Goal: Find specific page/section: Find specific page/section

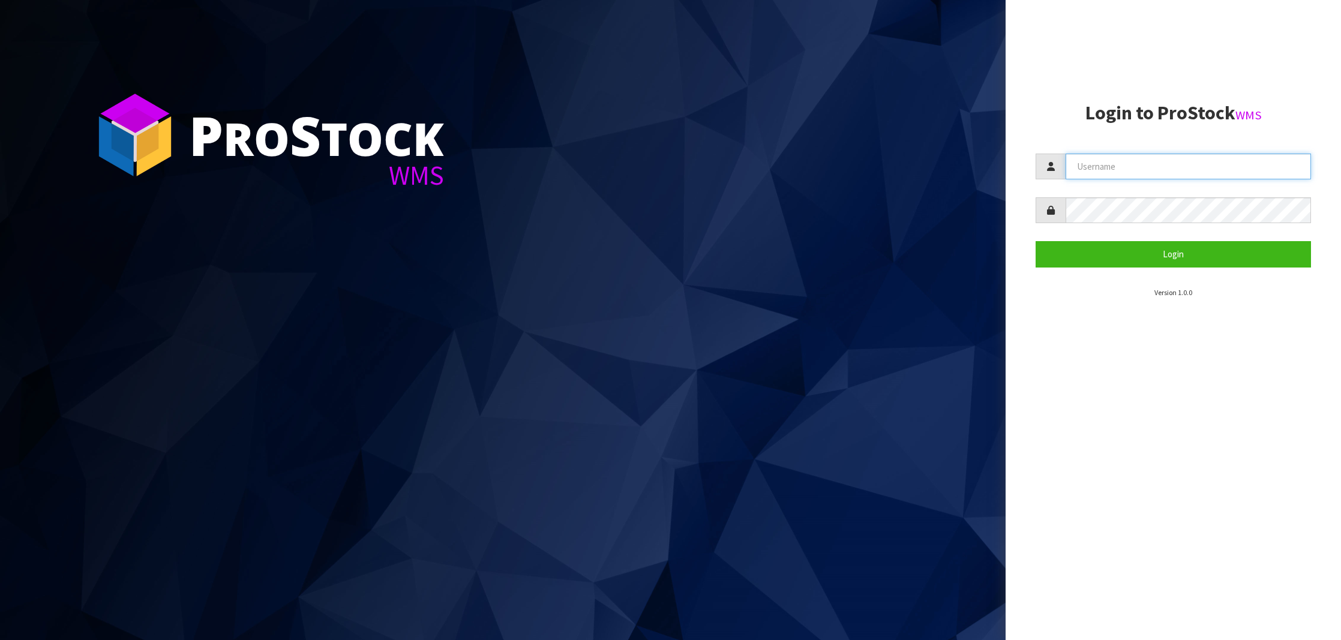
type input "NEROTAPWARE"
drag, startPoint x: 1183, startPoint y: 262, endPoint x: 1161, endPoint y: 233, distance: 36.0
click at [1183, 262] on button "Login" at bounding box center [1173, 254] width 275 height 26
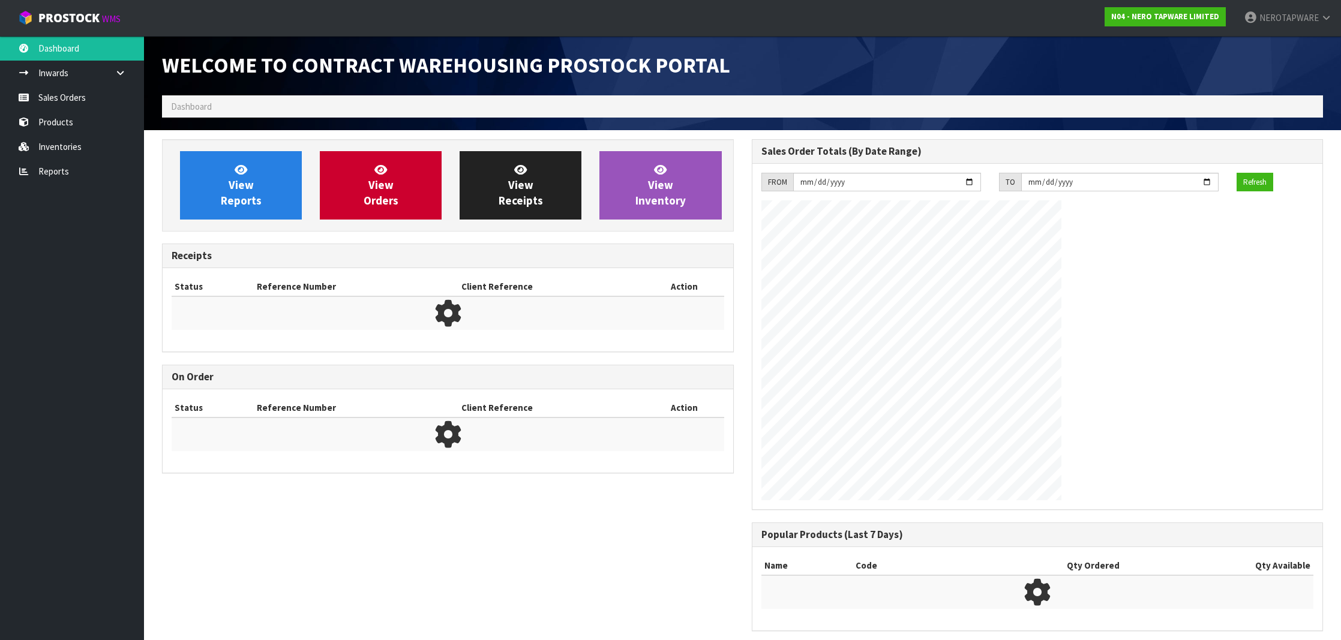
scroll to position [662, 589]
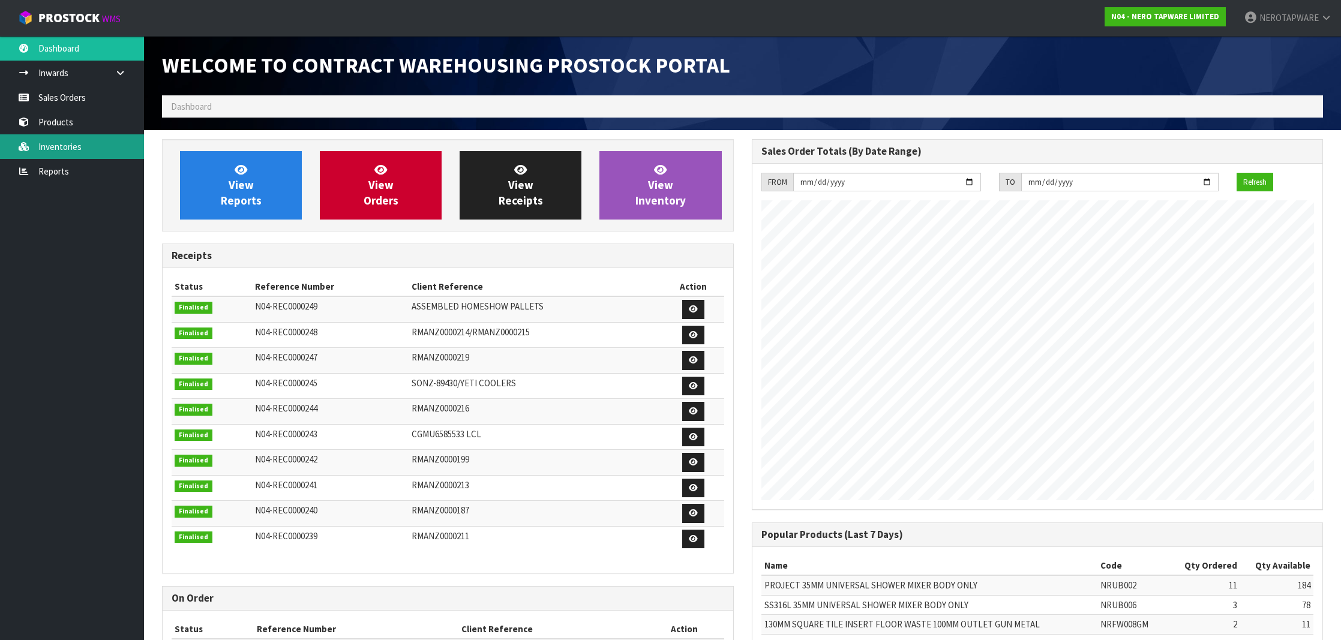
drag, startPoint x: 77, startPoint y: 152, endPoint x: 120, endPoint y: 156, distance: 43.4
click at [77, 152] on link "Inventories" at bounding box center [72, 146] width 144 height 25
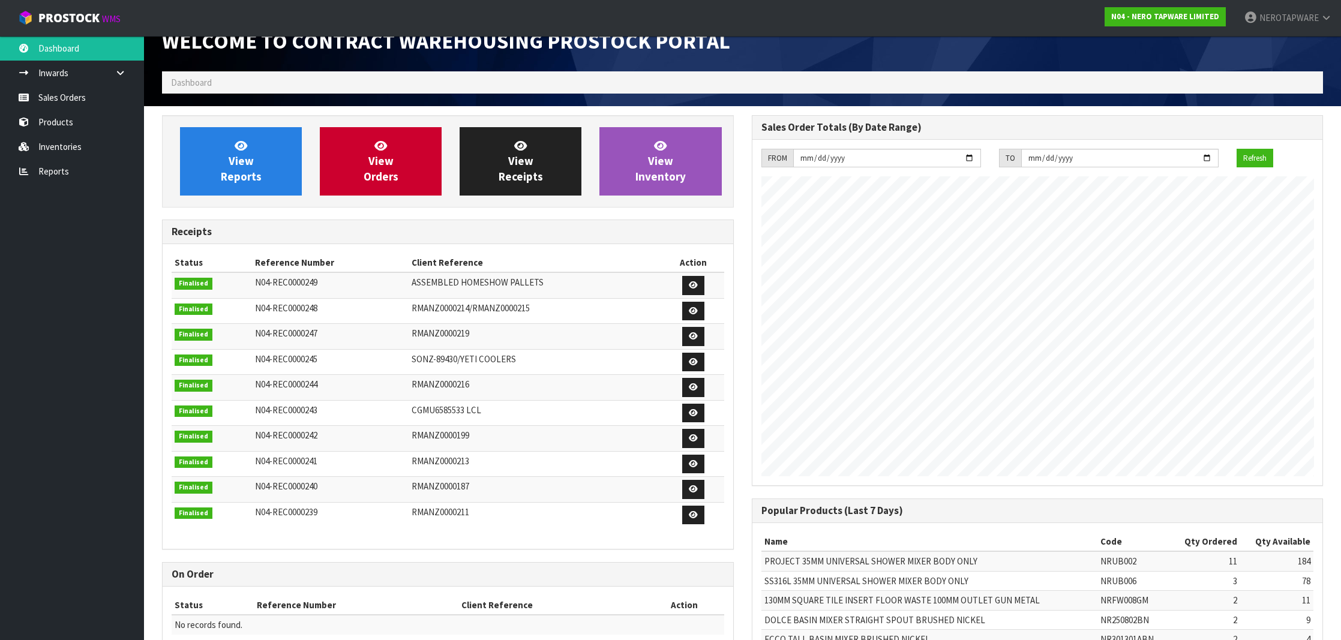
scroll to position [28, 0]
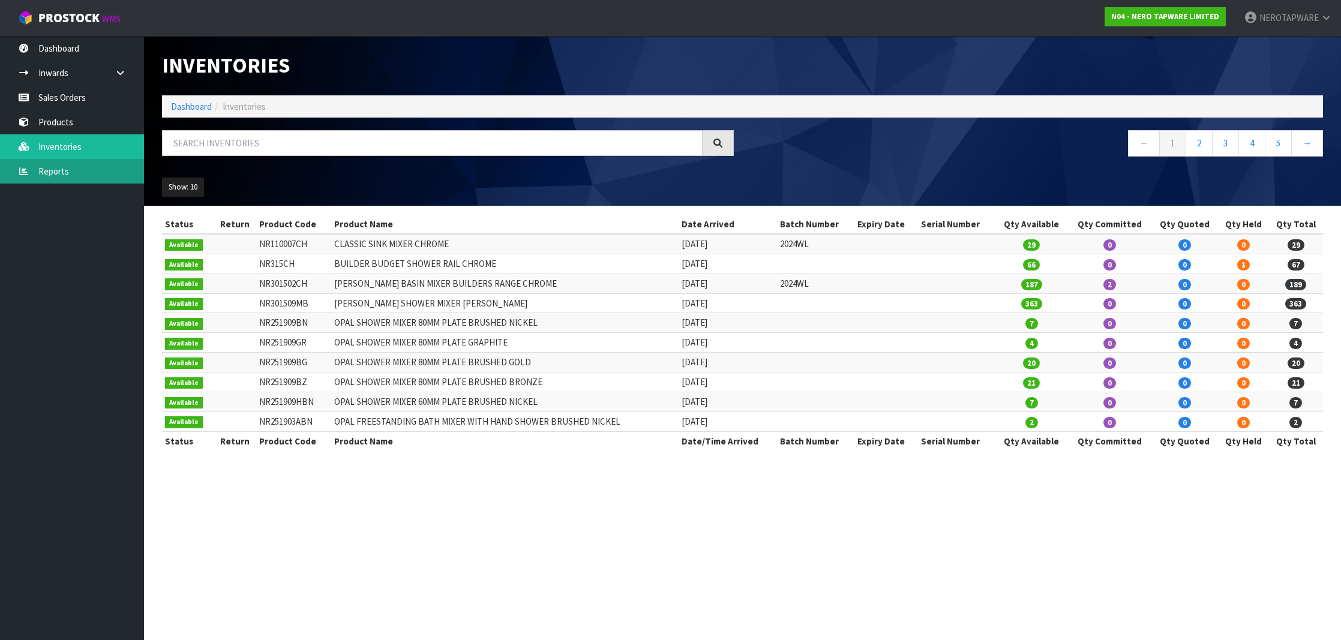
click at [70, 163] on link "Reports" at bounding box center [72, 171] width 144 height 25
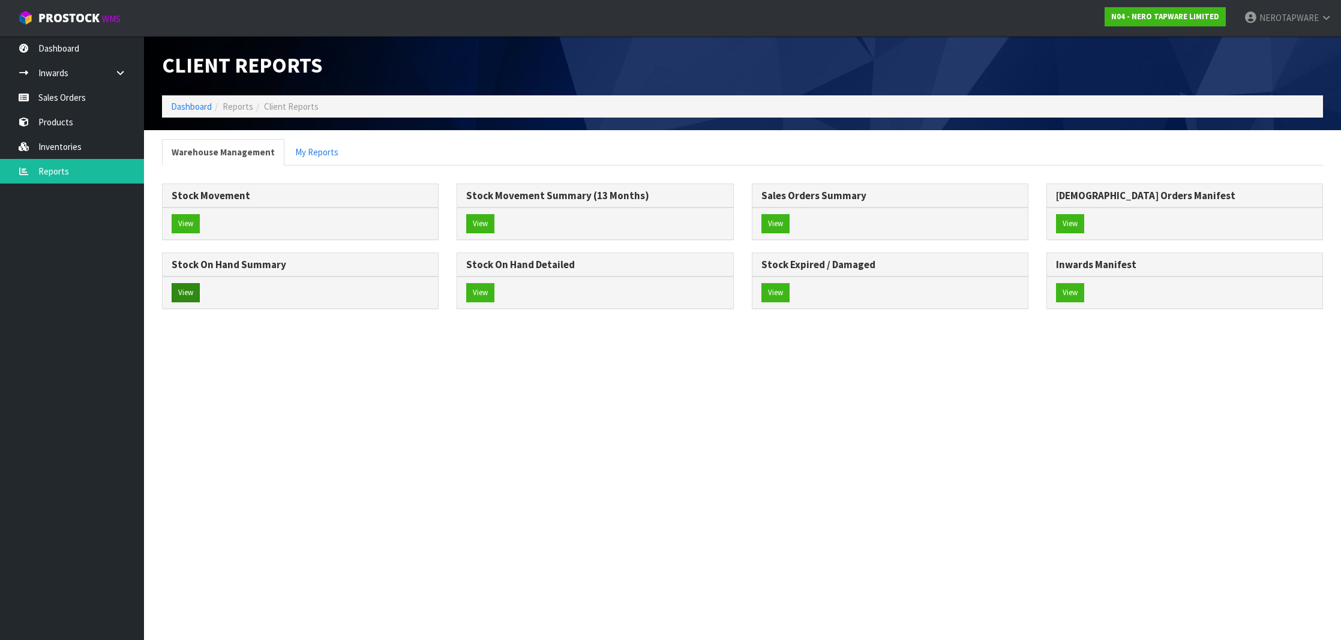
click at [179, 292] on button "View" at bounding box center [186, 292] width 28 height 19
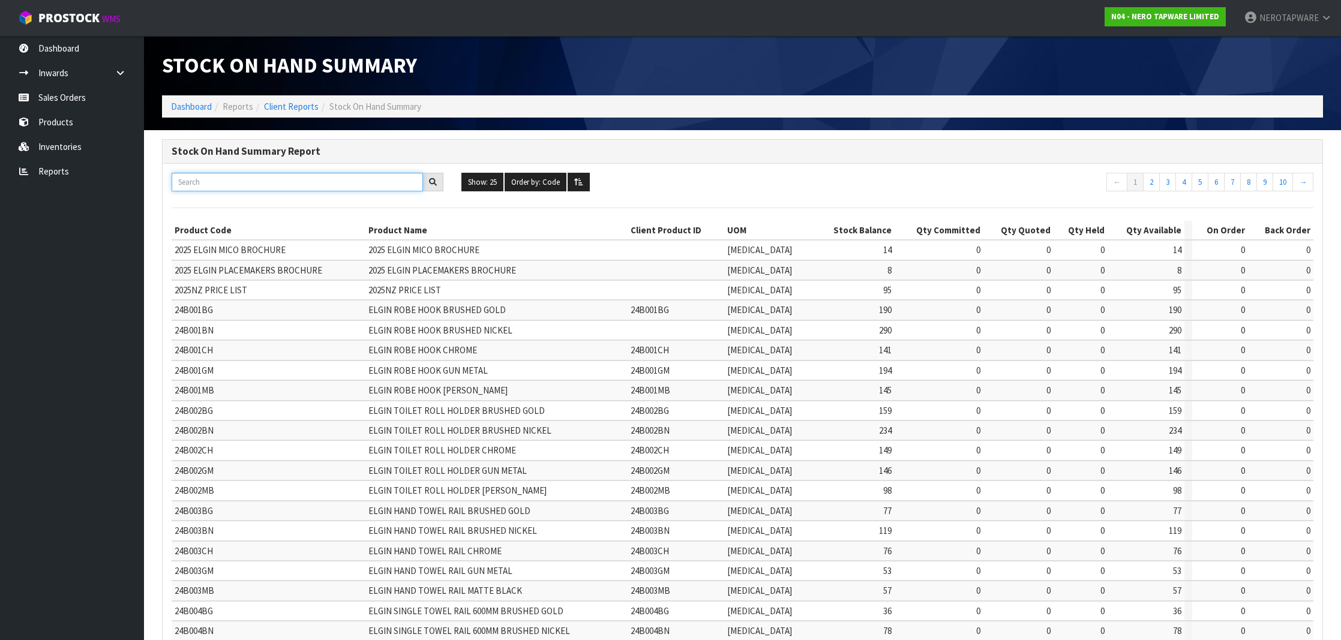
click at [250, 177] on input "text" at bounding box center [297, 182] width 251 height 19
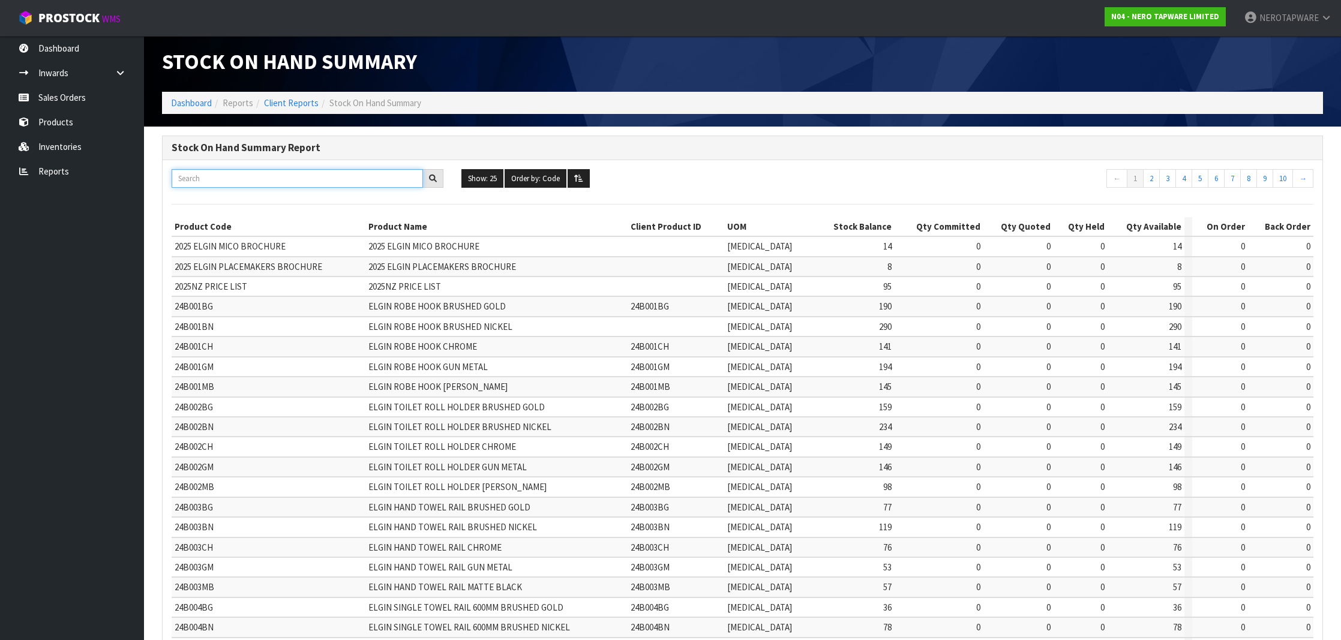
paste input "NR221905GCH"
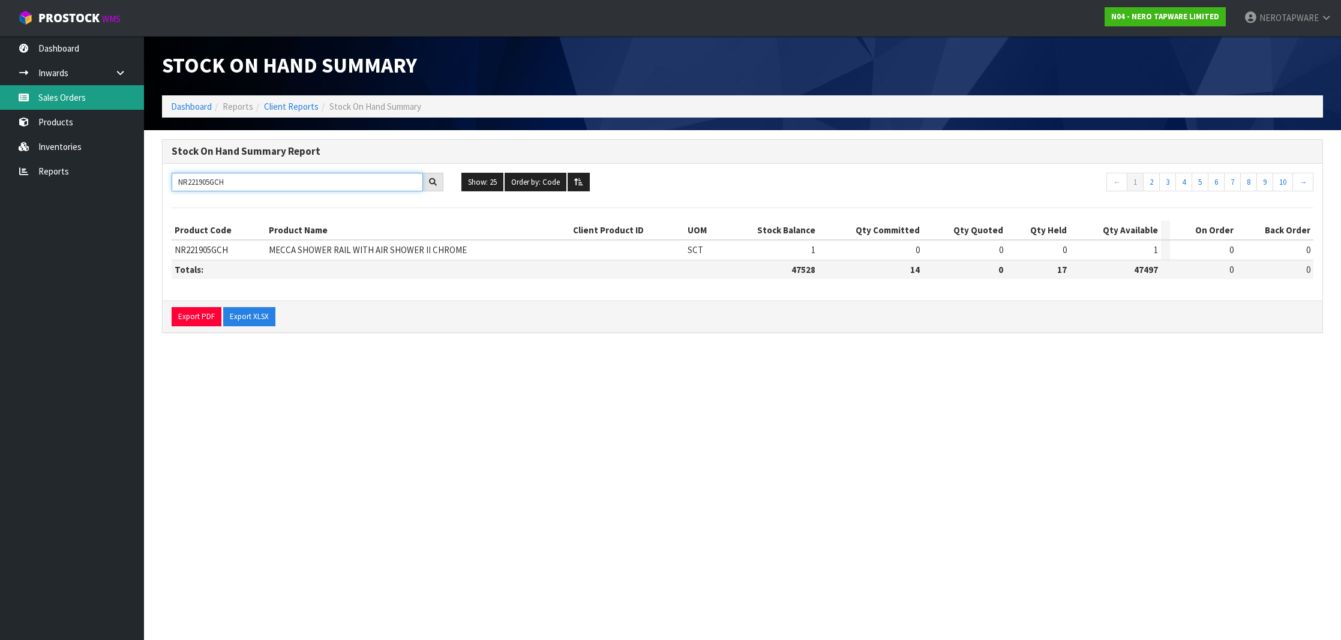
type input "NR221905GCH"
click at [89, 99] on link "Sales Orders" at bounding box center [72, 97] width 144 height 25
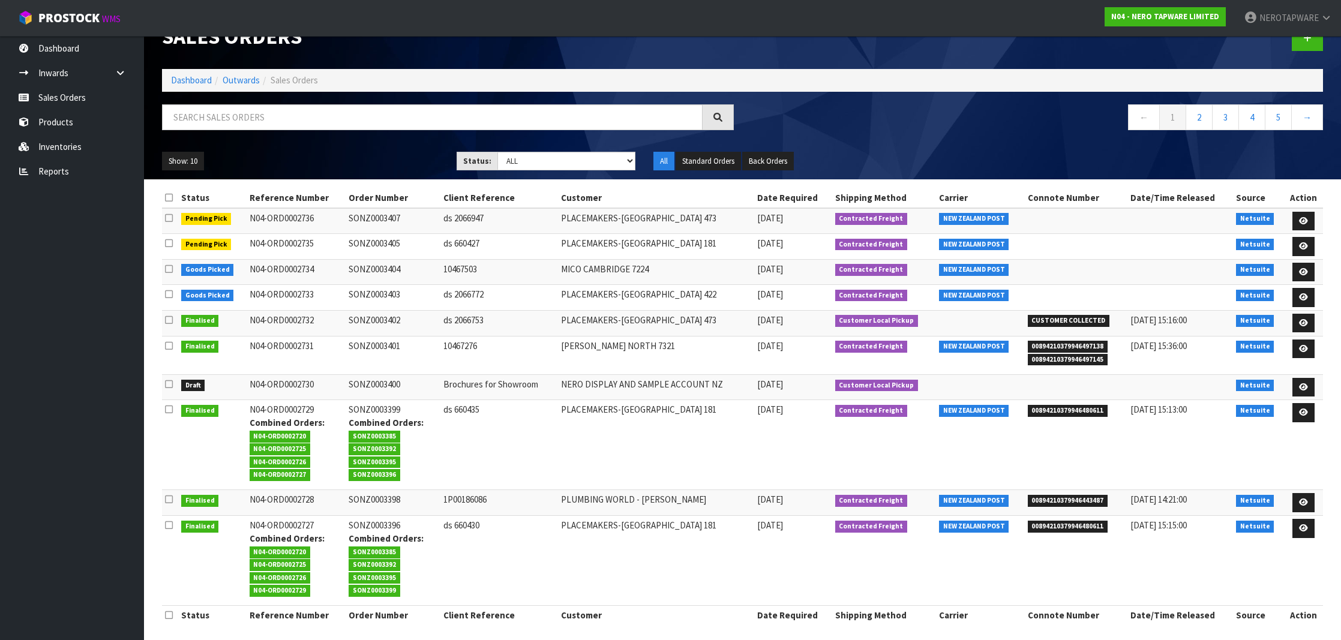
scroll to position [28, 0]
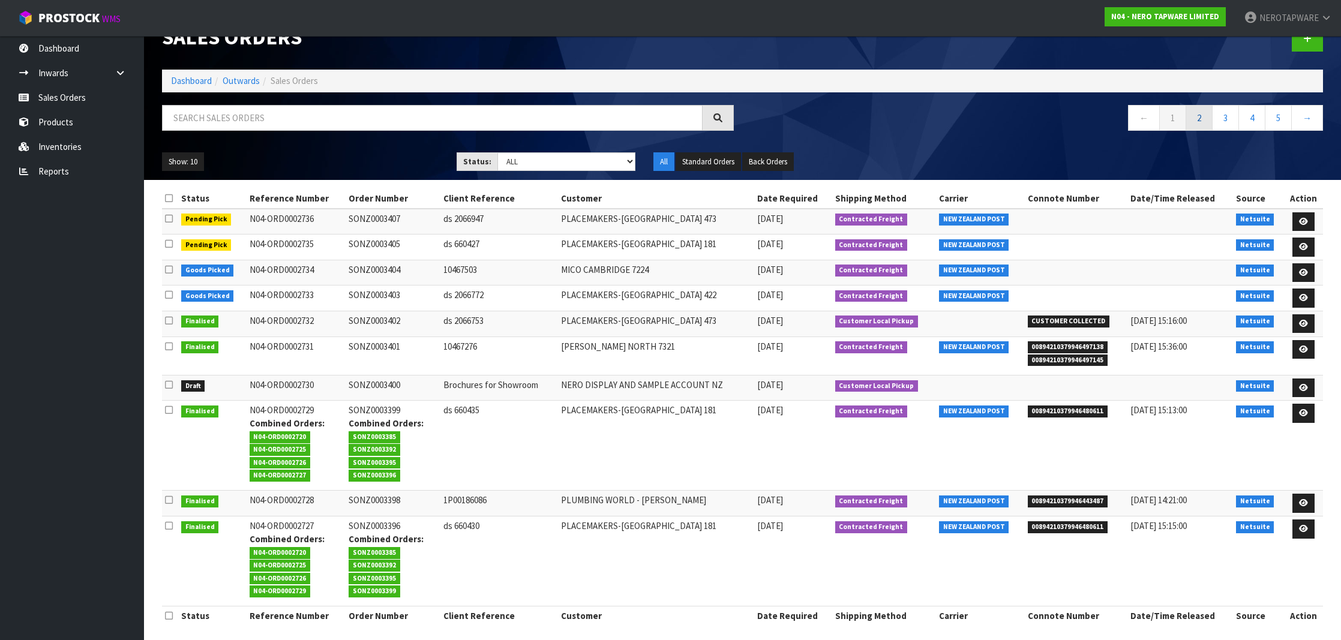
click at [1197, 125] on link "2" at bounding box center [1199, 118] width 27 height 26
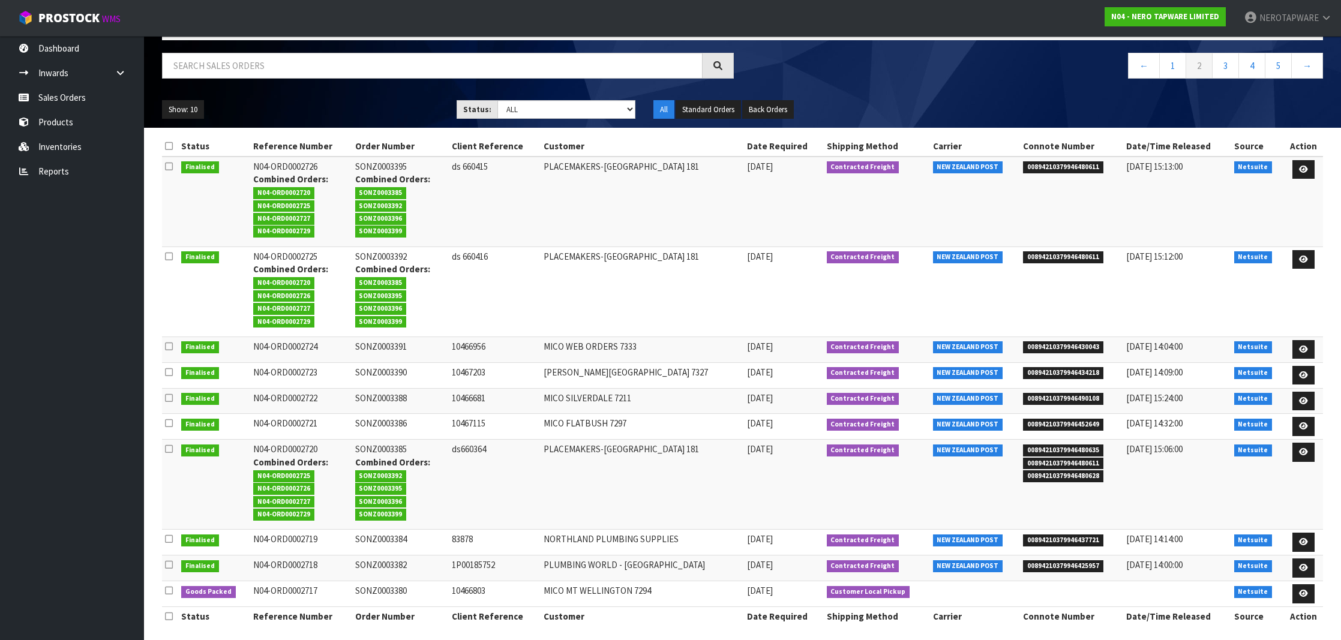
scroll to position [80, 0]
click at [1224, 66] on link "3" at bounding box center [1225, 66] width 27 height 26
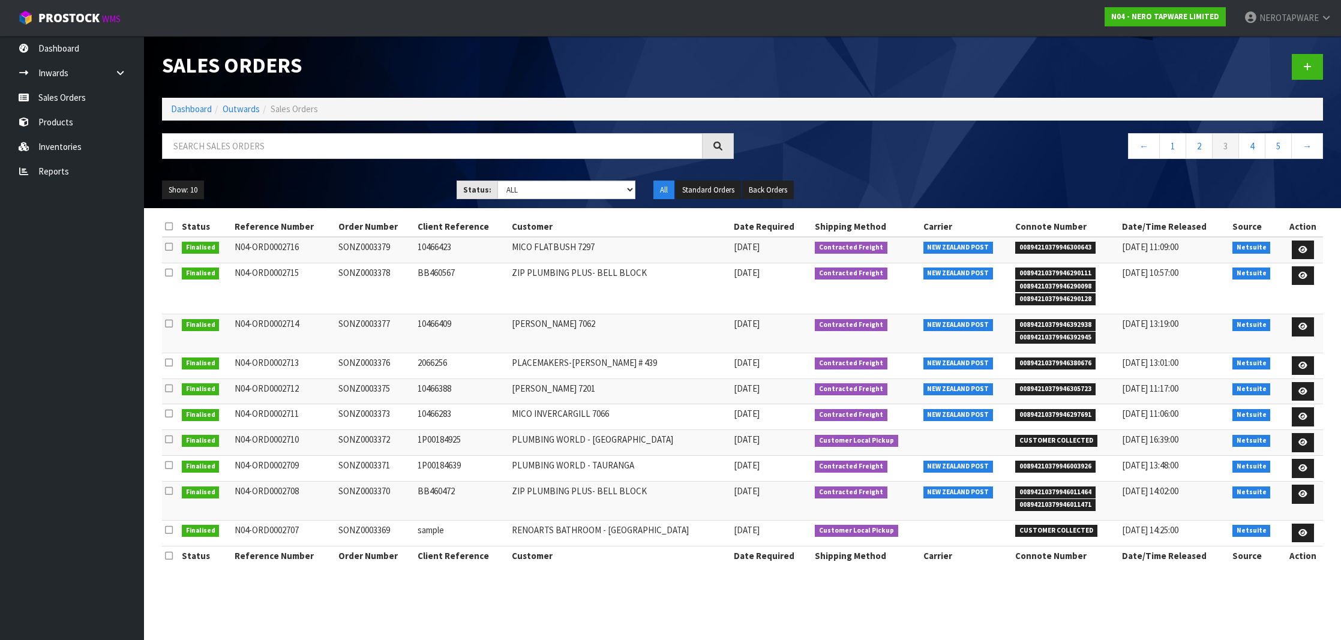
scroll to position [0, 0]
click at [1175, 143] on link "1" at bounding box center [1172, 146] width 27 height 26
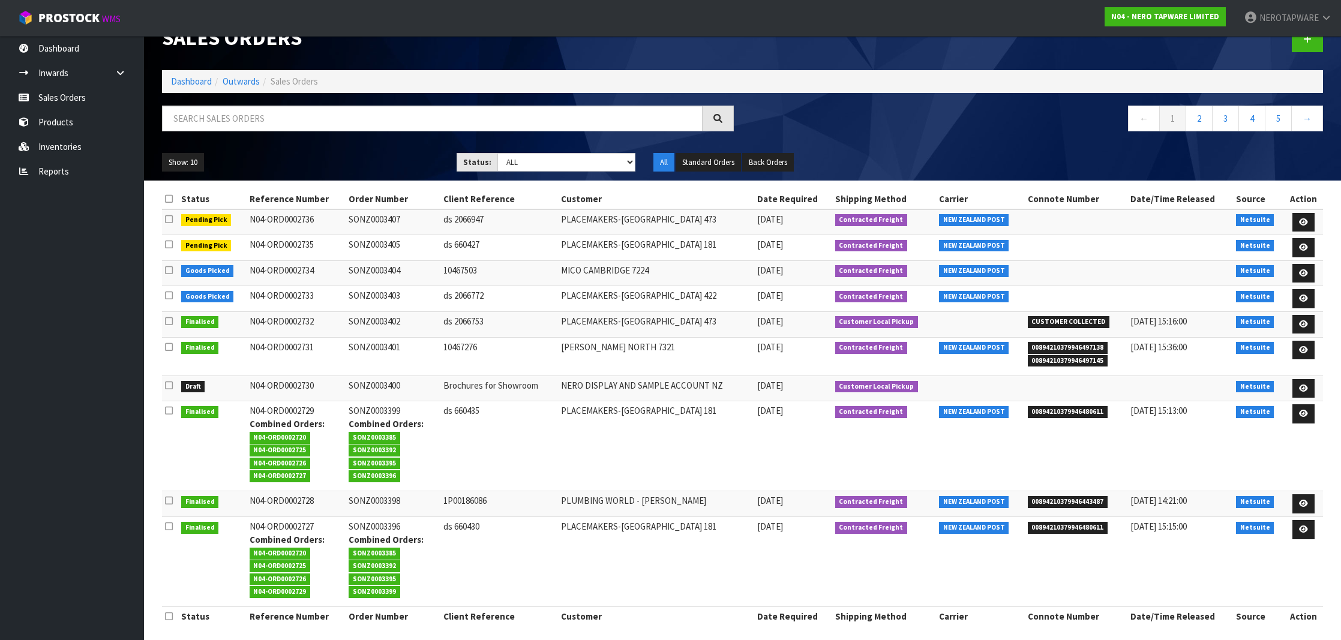
scroll to position [28, 0]
click at [622, 383] on td "NERO DISPLAY AND SAMPLE ACCOUNT NZ" at bounding box center [656, 389] width 196 height 26
